Goal: Transaction & Acquisition: Subscribe to service/newsletter

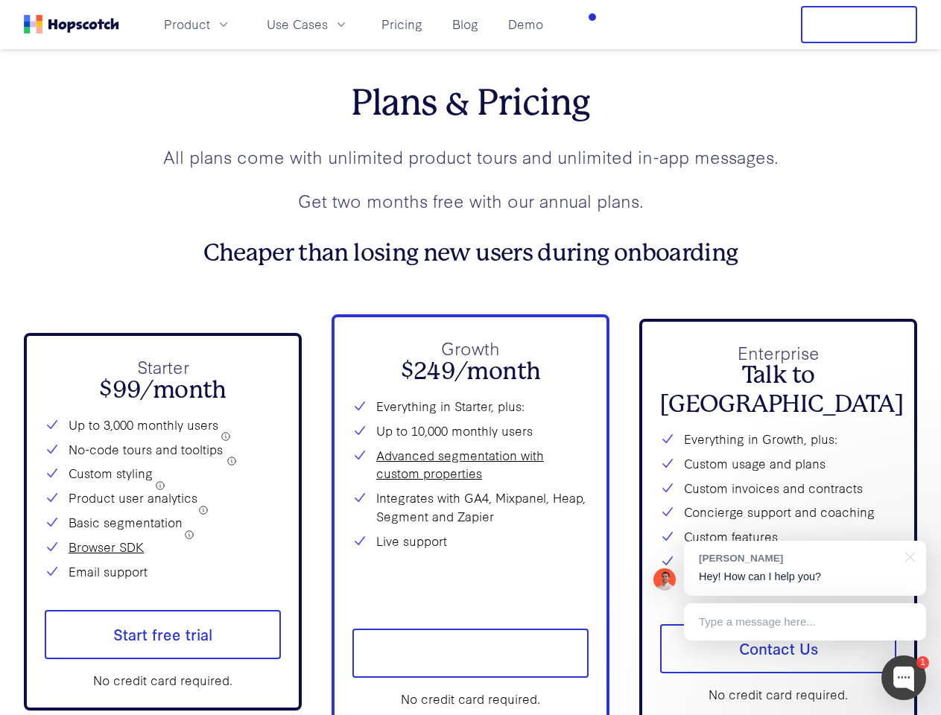
click at [470, 357] on p "Growth" at bounding box center [470, 348] width 236 height 26
click at [210, 24] on span "Product" at bounding box center [187, 24] width 46 height 19
click at [328, 24] on span "Use Cases" at bounding box center [297, 24] width 61 height 19
click at [859, 25] on button "Free Trial" at bounding box center [859, 24] width 116 height 37
click at [162, 647] on span "Start free trial" at bounding box center [163, 634] width 236 height 49
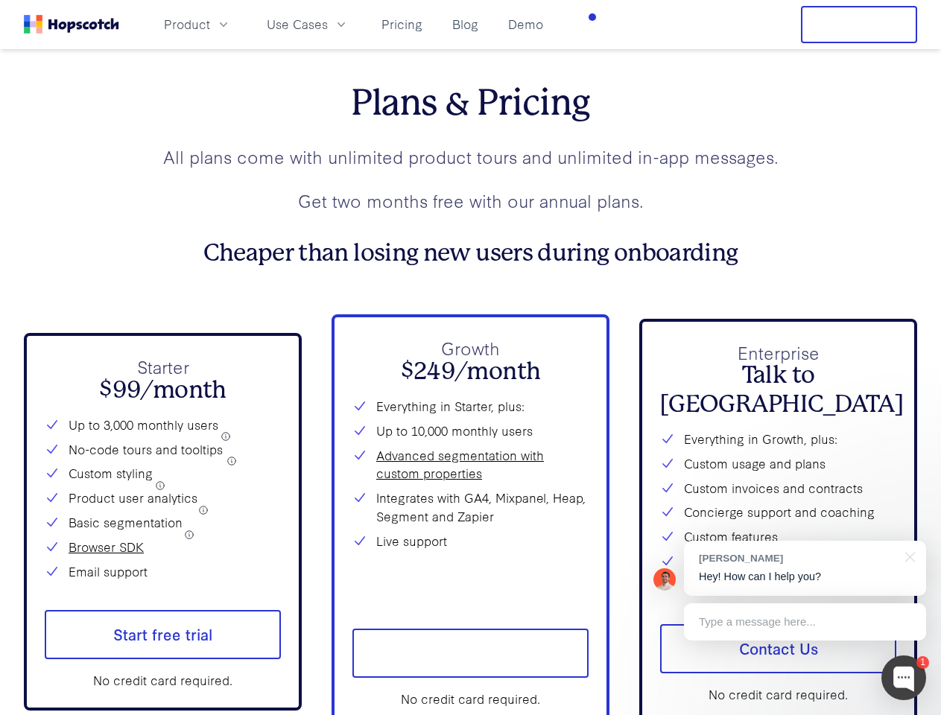
click at [470, 666] on span "Start free trial" at bounding box center [470, 653] width 236 height 49
click at [778, 647] on span "Contact Us" at bounding box center [778, 648] width 236 height 49
click at [903, 678] on div at bounding box center [903, 677] width 45 height 45
click at [804, 568] on div "[PERSON_NAME] Hey! How can I help you?" at bounding box center [805, 568] width 242 height 55
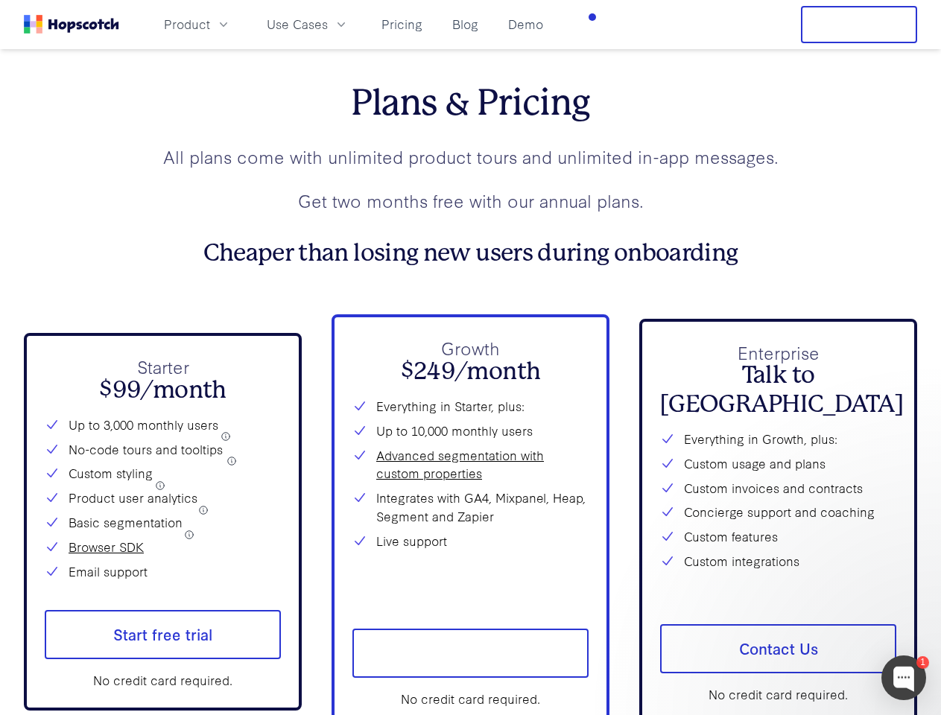
click at [907, 556] on div at bounding box center [785, 506] width 279 height 297
